Goal: Transaction & Acquisition: Purchase product/service

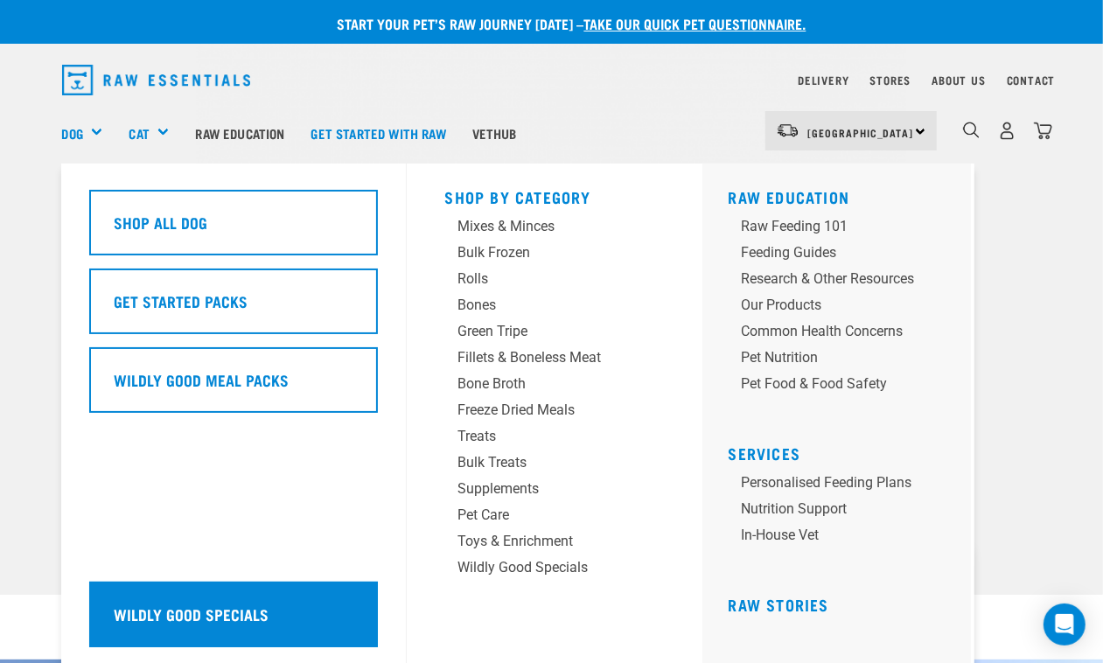
click at [224, 595] on div "Wildly Good Specials" at bounding box center [233, 614] width 289 height 66
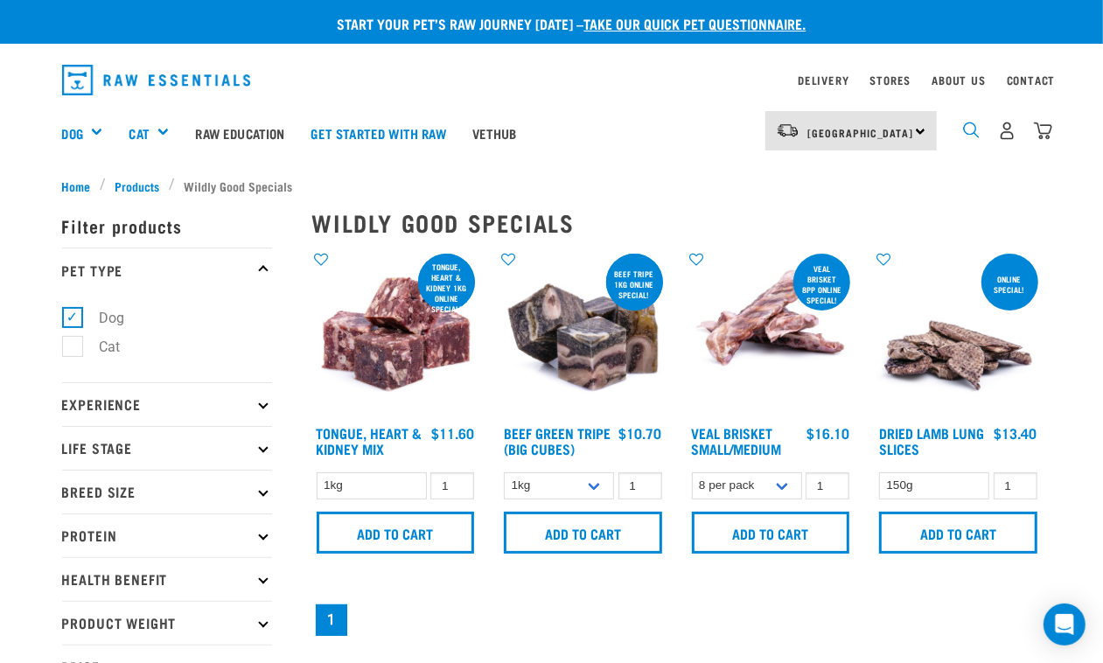
click at [977, 122] on img "dropdown navigation" at bounding box center [971, 130] width 17 height 17
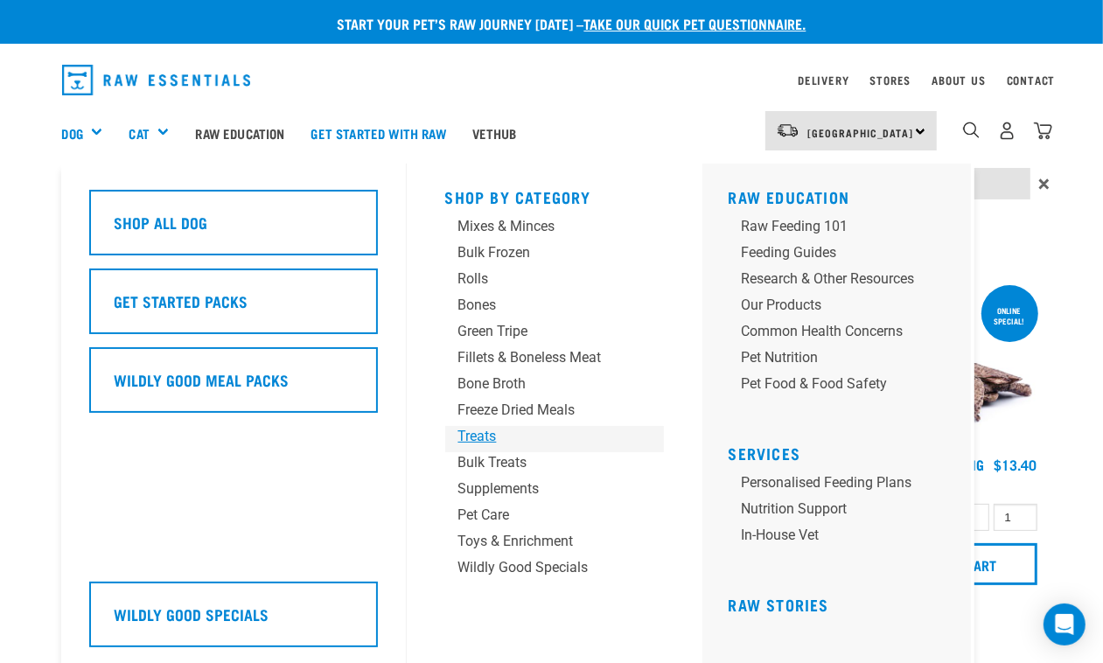
click at [479, 427] on div "Treats" at bounding box center [540, 436] width 164 height 21
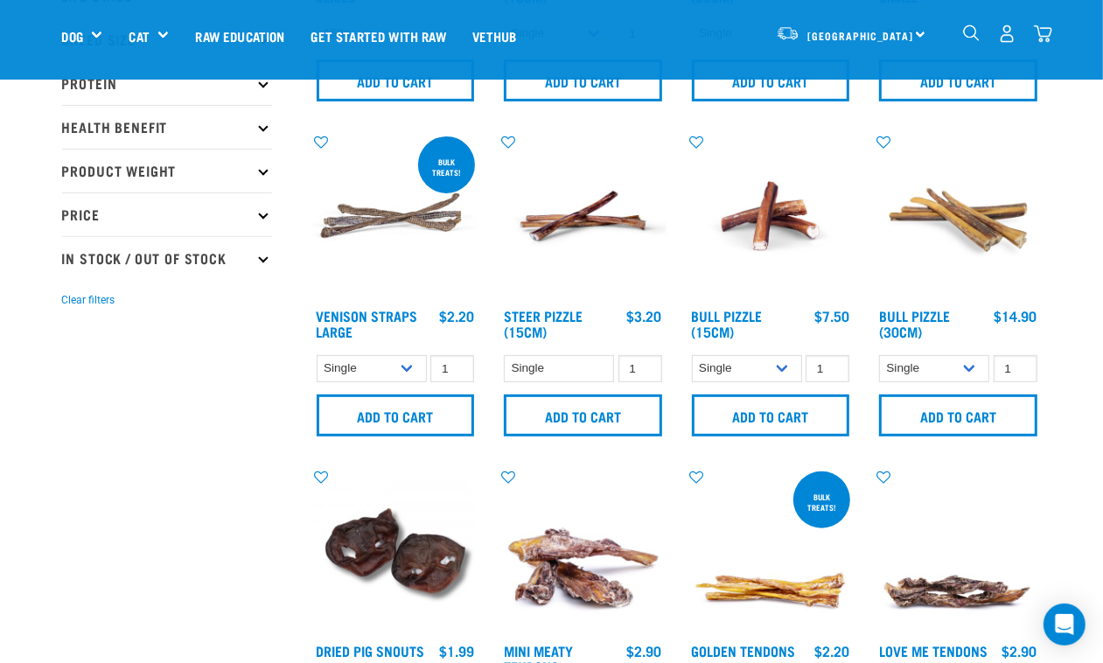
scroll to position [656, 0]
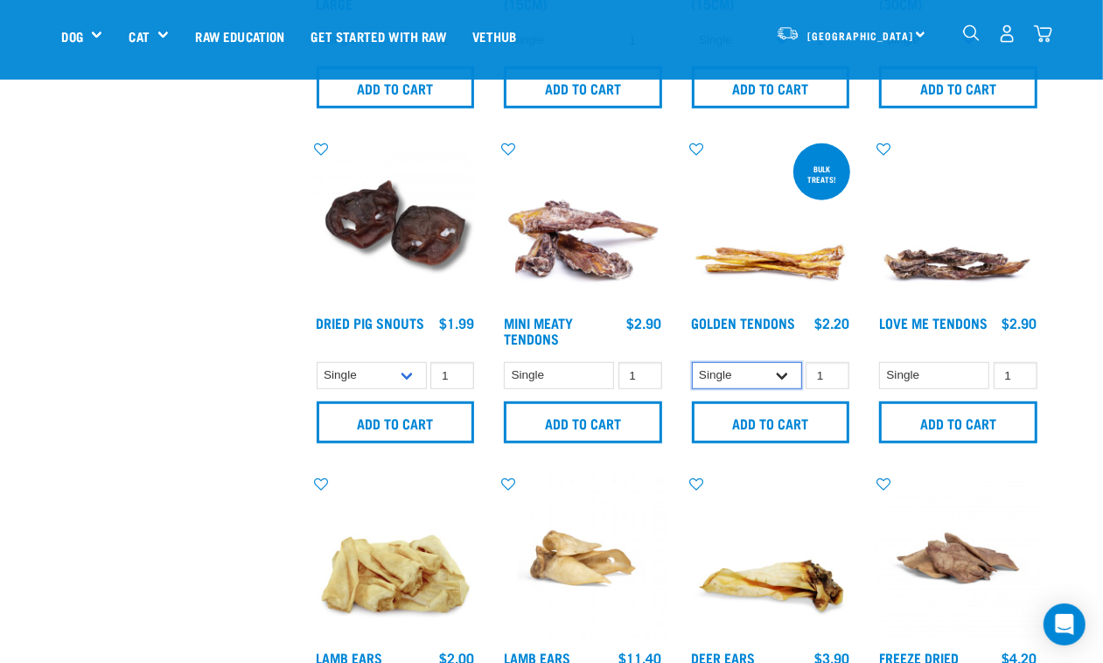
click at [758, 376] on select "Single 10 per pack 25 per pack" at bounding box center [747, 375] width 110 height 27
click at [692, 362] on select "Single 10 per pack 25 per pack" at bounding box center [747, 375] width 110 height 27
click at [756, 372] on select "Single 10 per pack 25 per pack" at bounding box center [747, 375] width 110 height 27
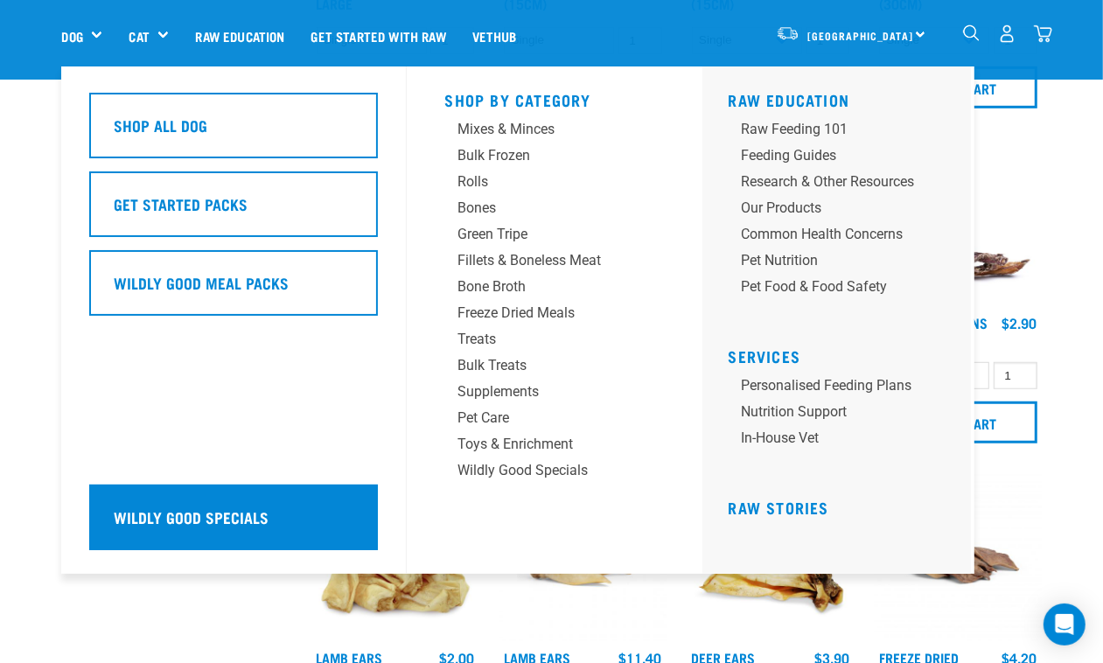
click at [324, 490] on div "Wildly Good Specials" at bounding box center [233, 517] width 289 height 66
